Goal: Task Accomplishment & Management: Manage account settings

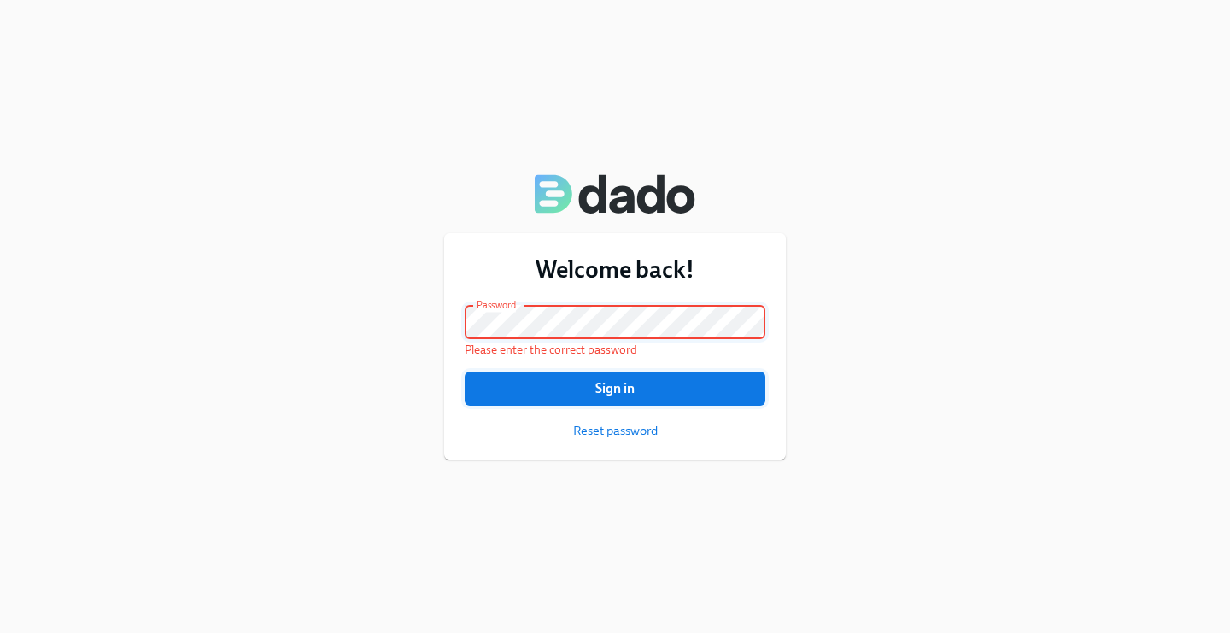
click at [641, 380] on span "Sign in" at bounding box center [615, 388] width 277 height 17
click at [465, 372] on button "Sign in" at bounding box center [615, 389] width 301 height 34
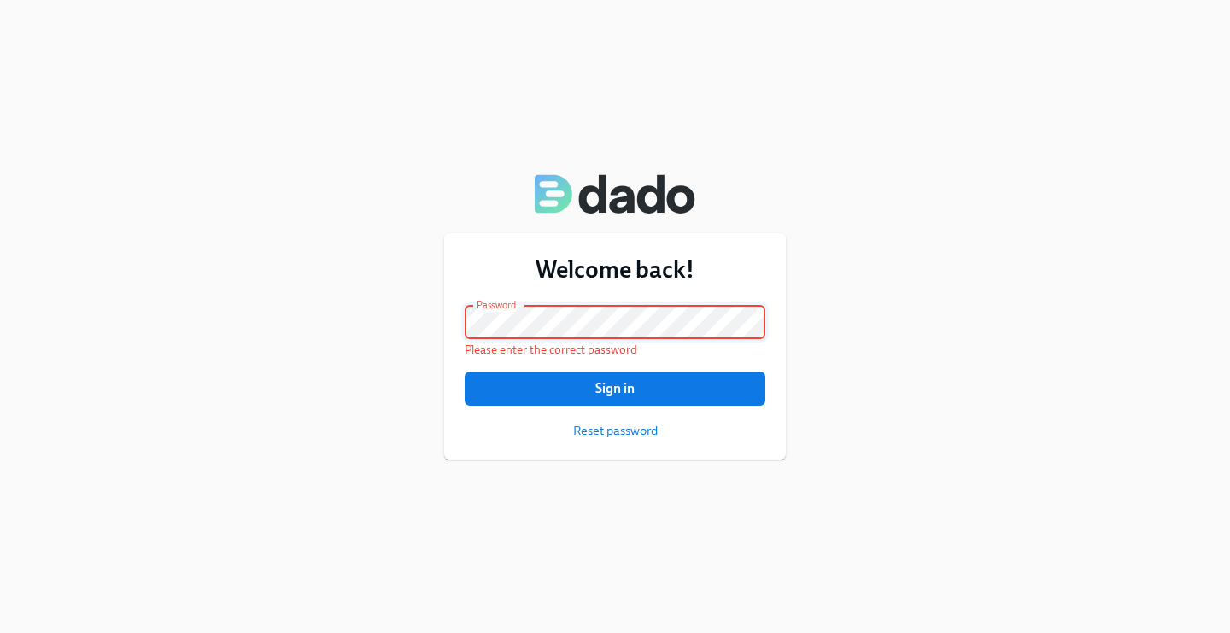
click at [465, 372] on button "Sign in" at bounding box center [615, 389] width 301 height 34
